Goal: Task Accomplishment & Management: Manage account settings

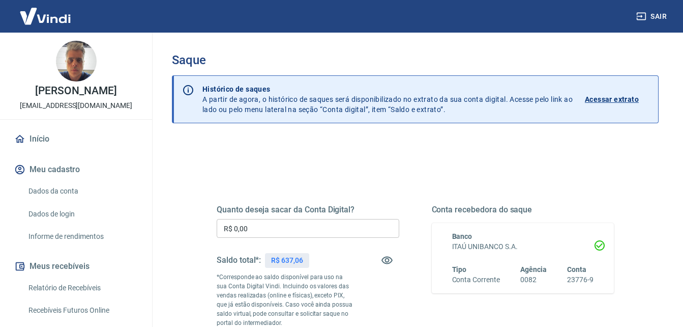
click at [263, 235] on input "R$ 0,00" at bounding box center [308, 228] width 183 height 19
click at [263, 234] on input "R$ 0,00" at bounding box center [308, 228] width 183 height 19
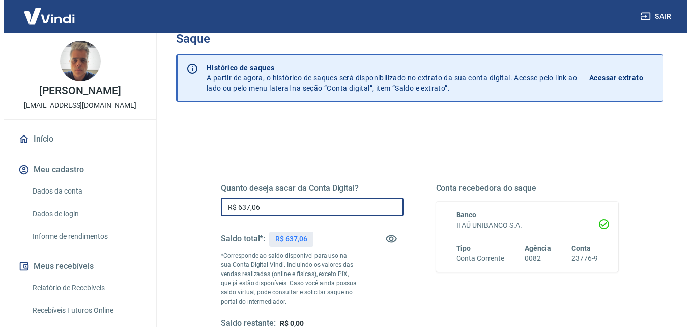
scroll to position [153, 0]
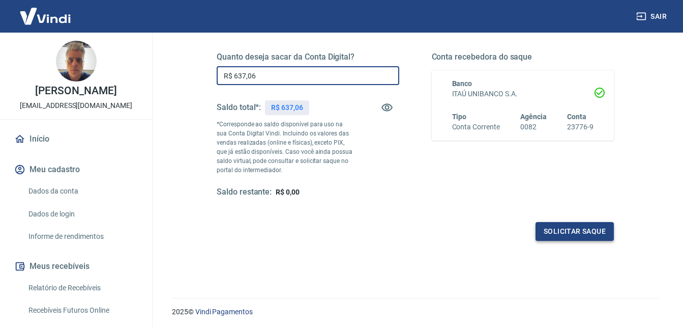
type input "R$ 637,06"
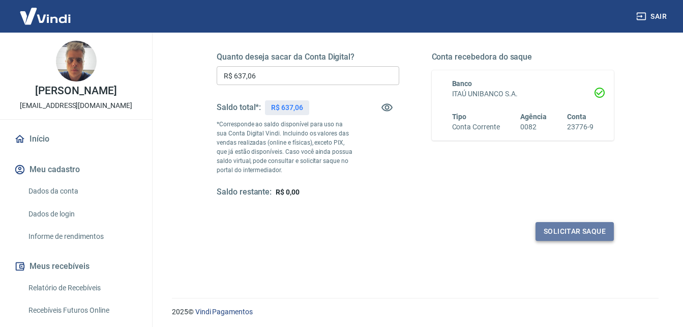
click at [563, 223] on button "Solicitar saque" at bounding box center [575, 231] width 78 height 19
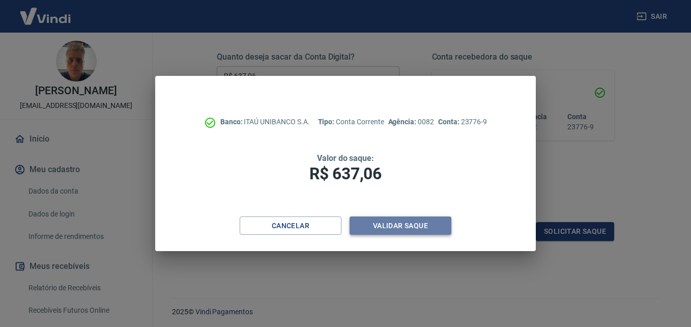
click at [423, 226] on button "Validar saque" at bounding box center [401, 225] width 102 height 19
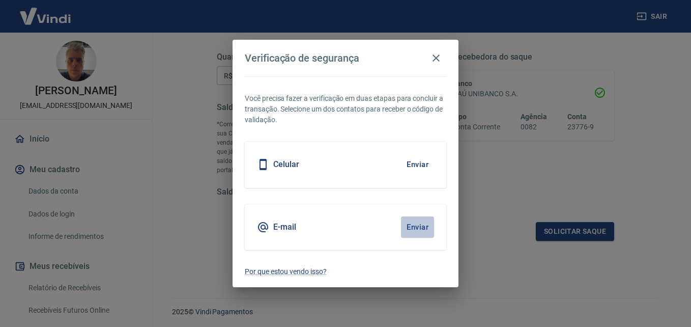
click at [421, 225] on button "Enviar" at bounding box center [417, 226] width 33 height 21
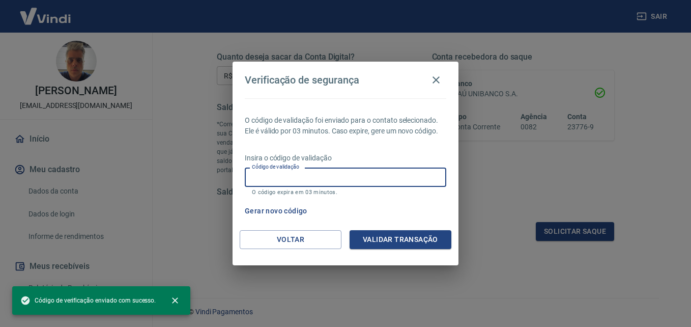
click at [295, 179] on input "Código de validação" at bounding box center [345, 176] width 201 height 19
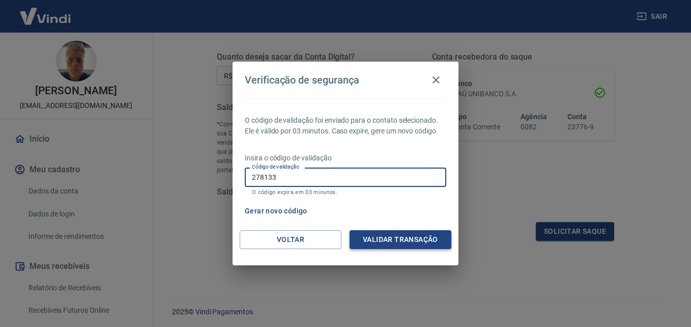
type input "278133"
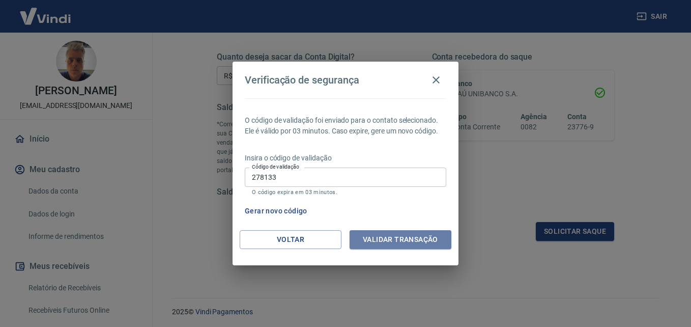
click at [398, 242] on button "Validar transação" at bounding box center [401, 239] width 102 height 19
